Goal: Feedback & Contribution: Submit feedback/report problem

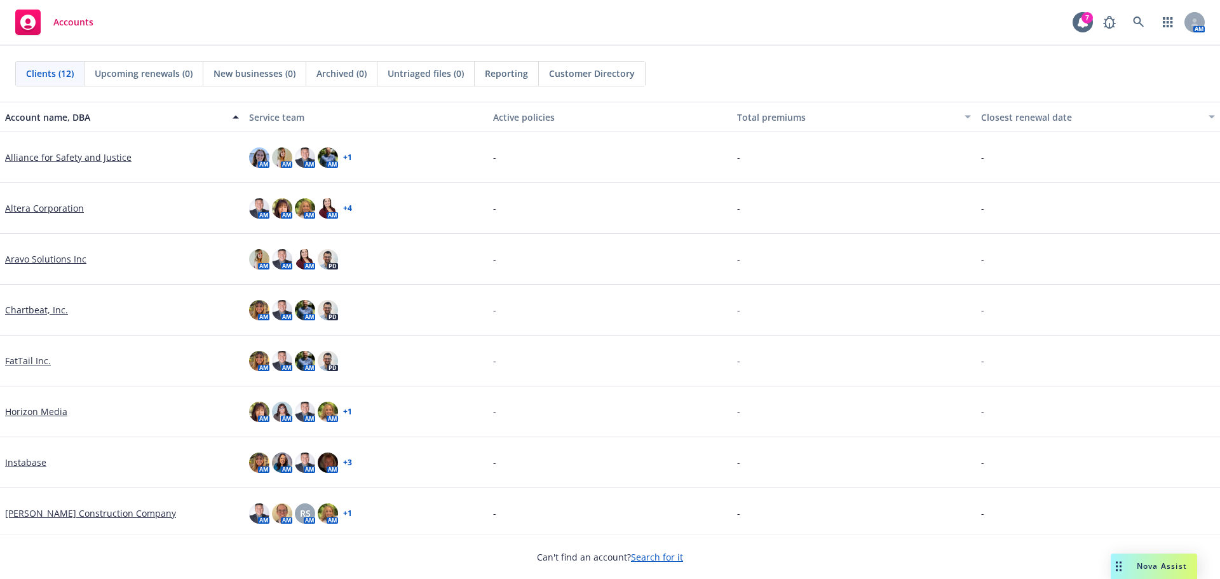
click at [1116, 568] on icon "Drag to move" at bounding box center [1119, 566] width 6 height 10
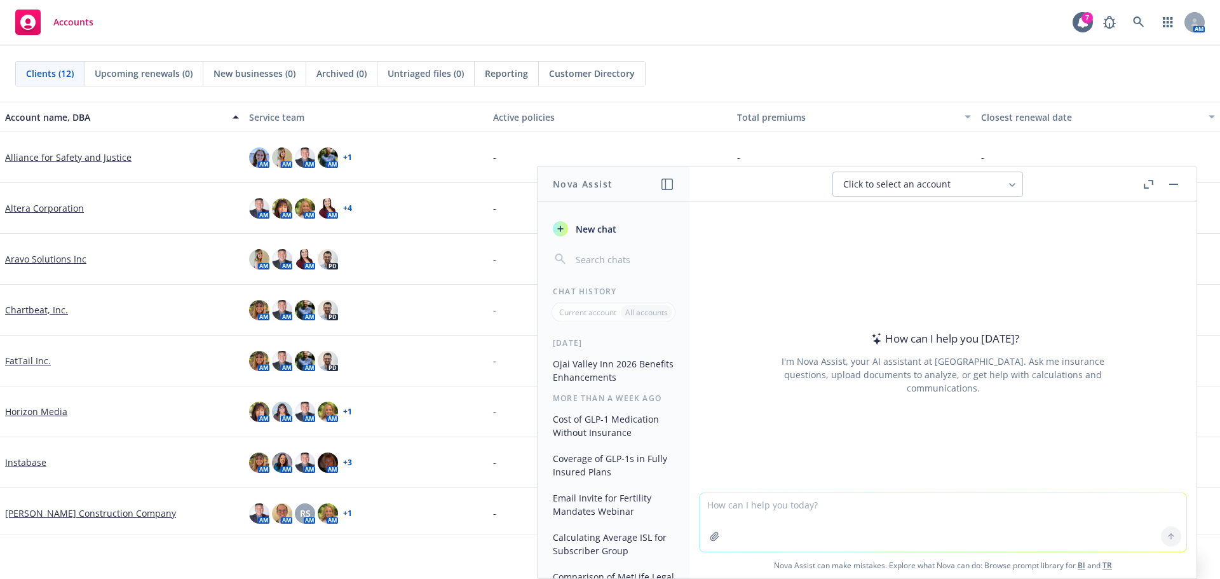
click at [602, 362] on button "Ojai Valley Inn 2026 Benefits Enhancements" at bounding box center [614, 370] width 132 height 34
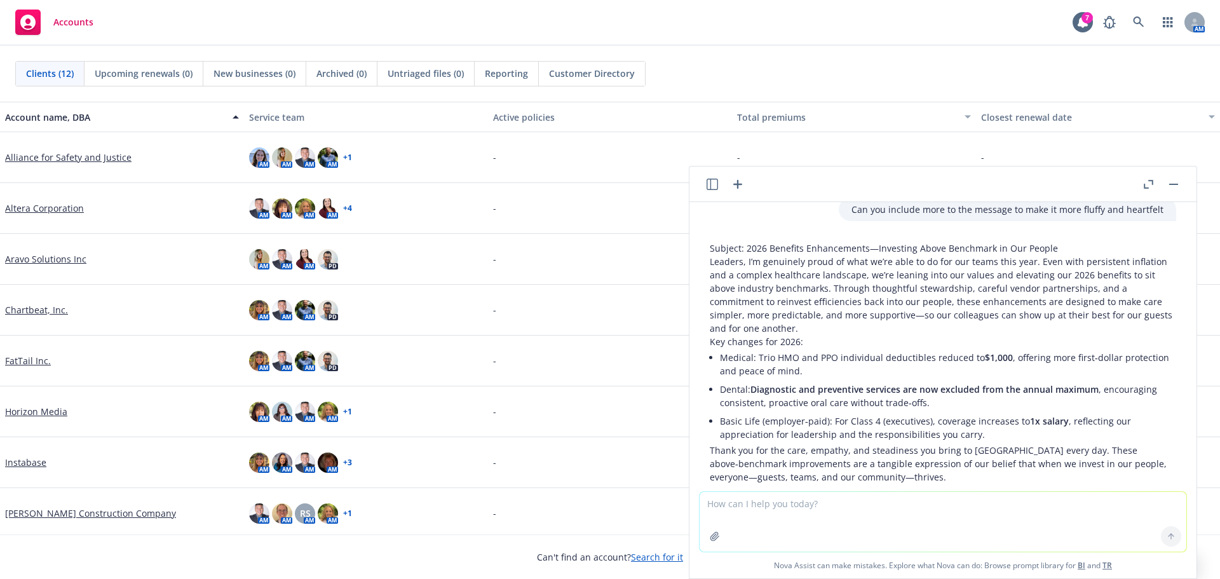
scroll to position [737, 0]
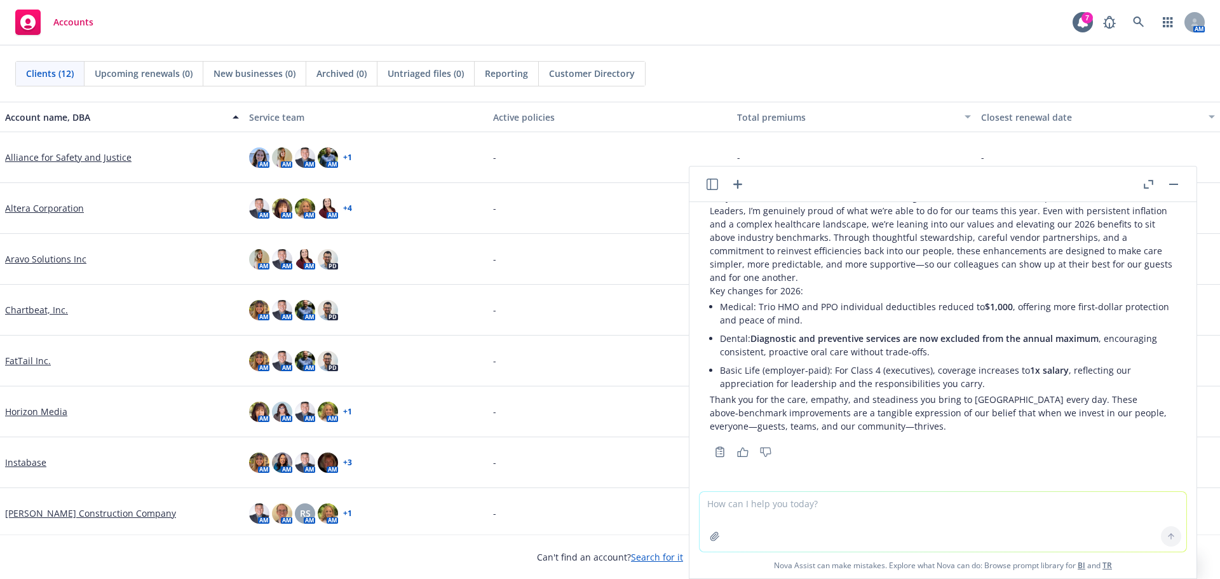
click at [847, 525] on textarea at bounding box center [943, 522] width 487 height 60
type textarea "now, can you make one that is more geared to employees from leadership"
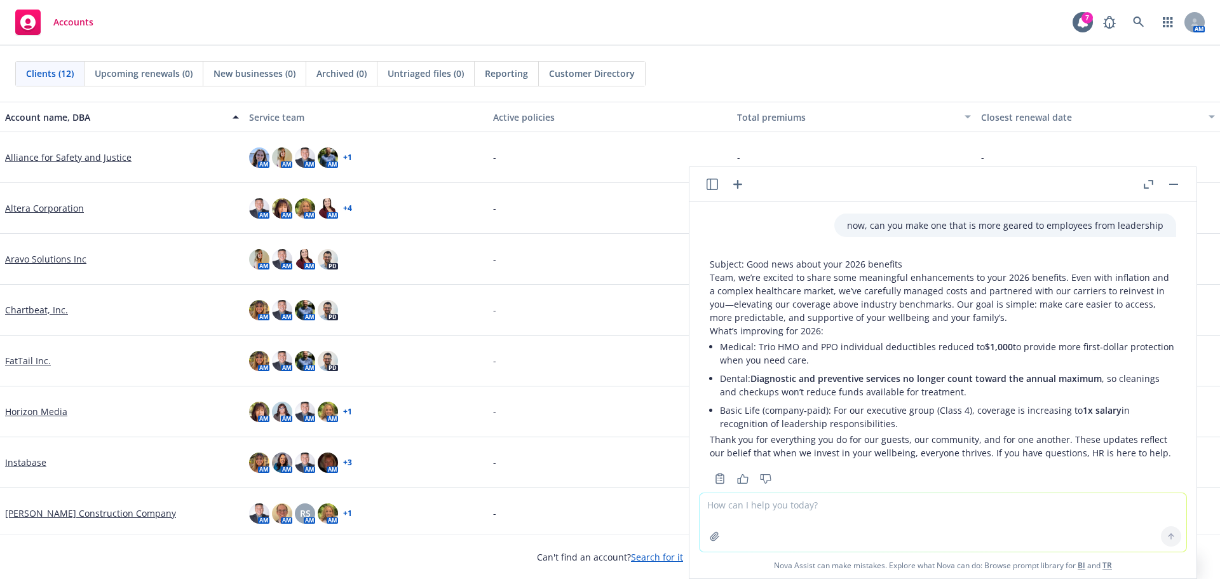
scroll to position [1025, 0]
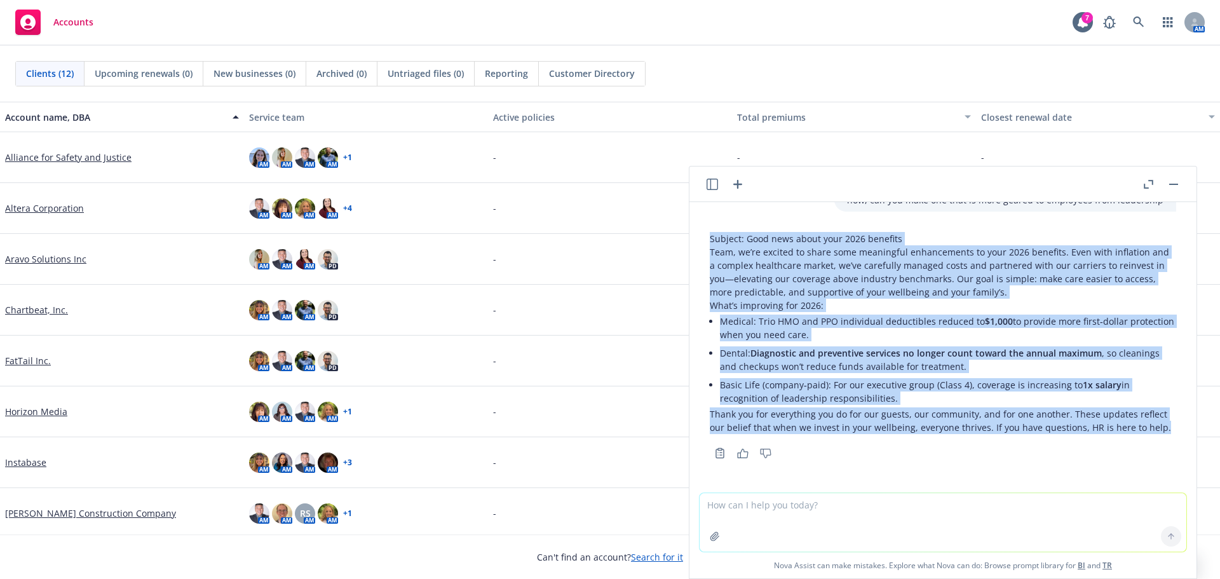
drag, startPoint x: 1159, startPoint y: 426, endPoint x: 711, endPoint y: 241, distance: 485.3
click at [711, 241] on div "Subject: Good news about your 2026 benefits Team, we’re excited to share some m…" at bounding box center [943, 344] width 487 height 235
copy div "Subject: Good news about your 2026 benefits Team, we’re excited to share some m…"
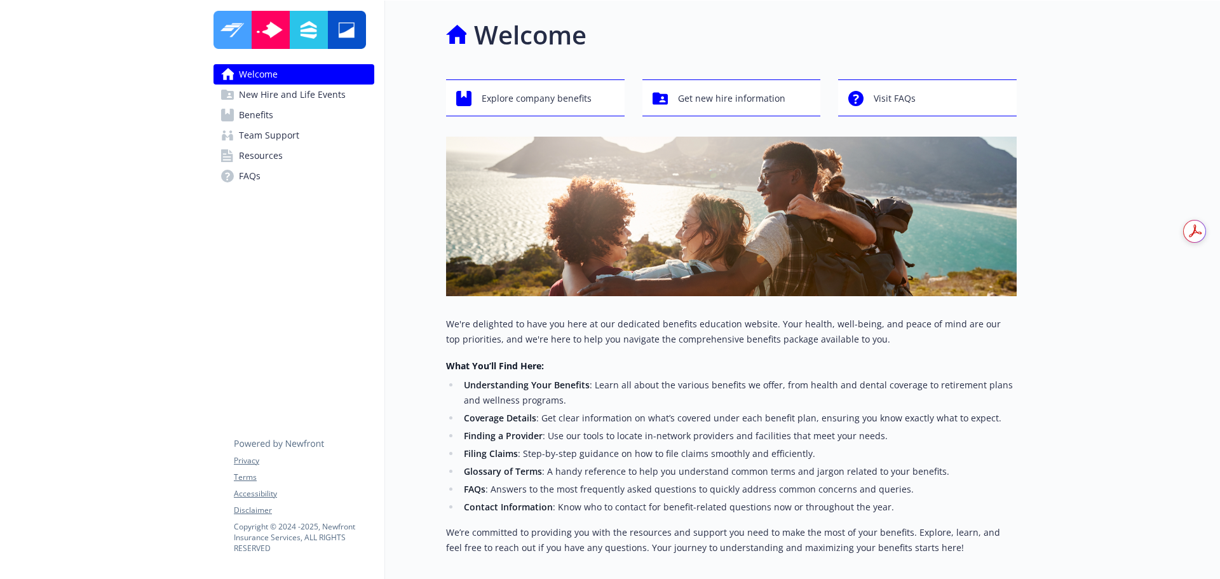
click at [277, 111] on link "Benefits" at bounding box center [294, 115] width 161 height 20
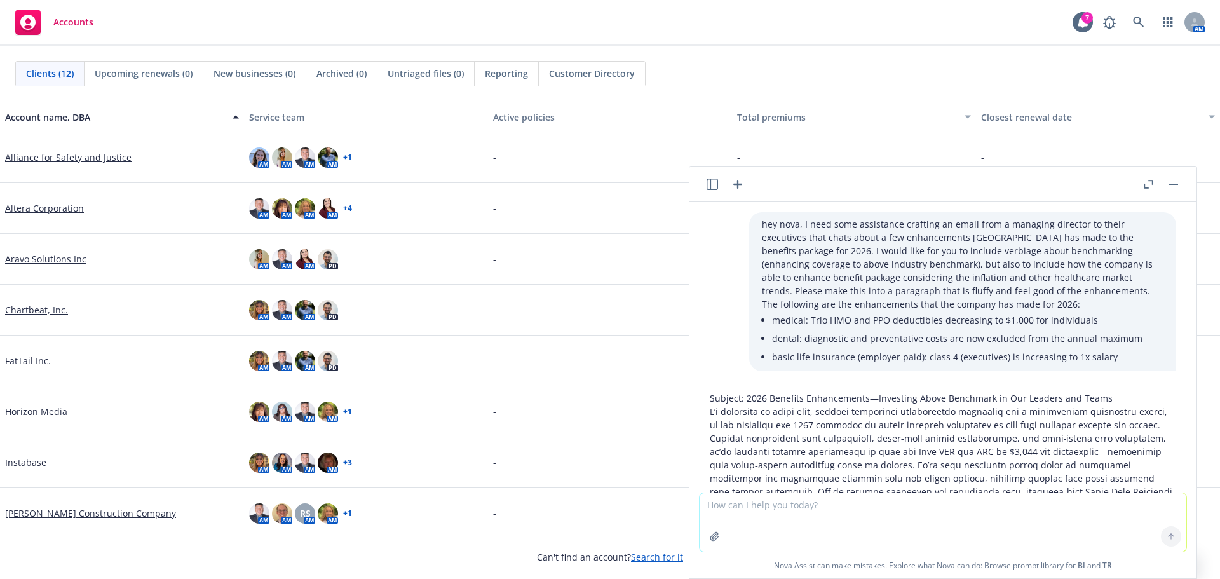
scroll to position [1025, 0]
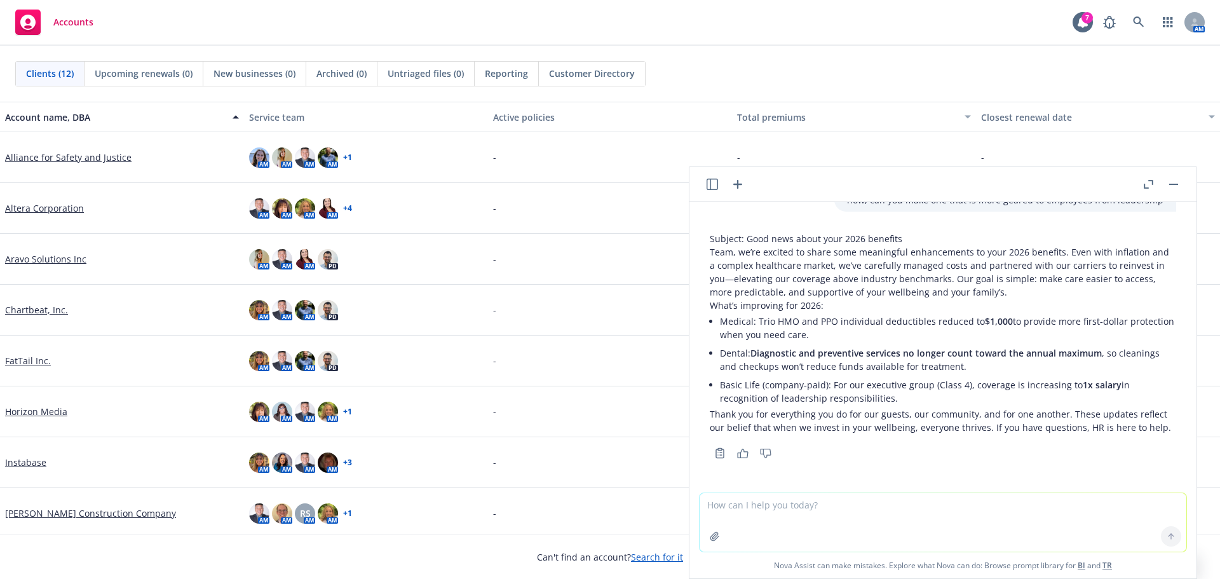
click at [844, 519] on textarea at bounding box center [943, 522] width 487 height 58
type textarea "can you add context or fluff about th"
